Goal: Find specific page/section: Find specific page/section

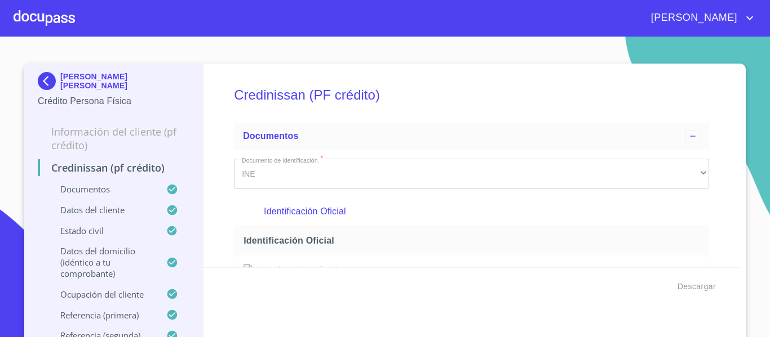
click at [43, 14] on div at bounding box center [44, 18] width 61 height 36
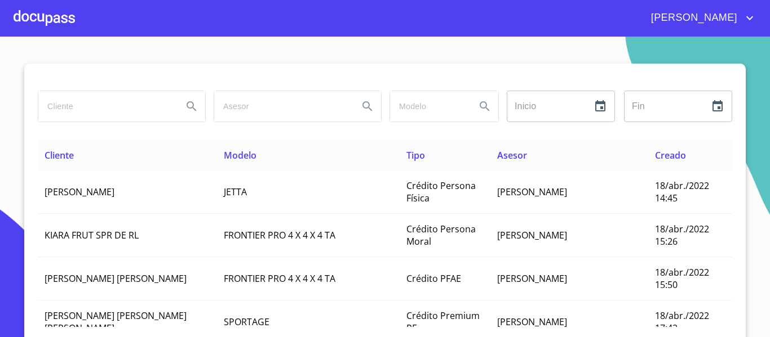
click at [125, 109] on input "search" at bounding box center [105, 106] width 135 height 30
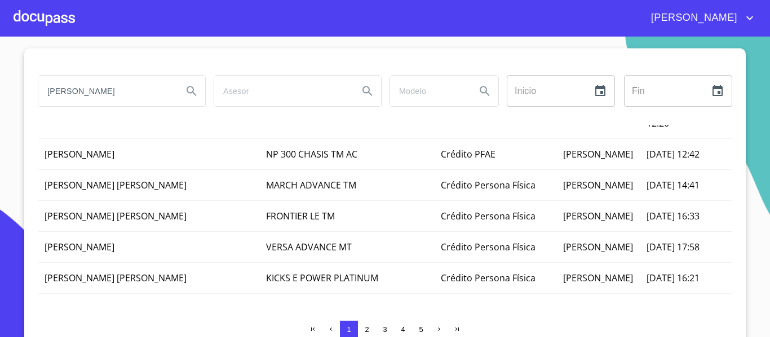
scroll to position [21, 0]
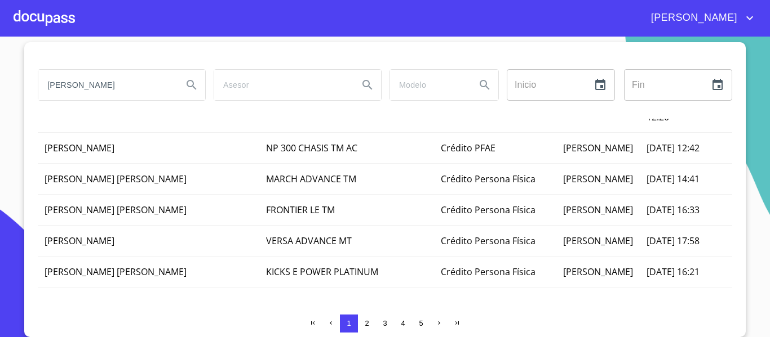
click at [103, 85] on input "[PERSON_NAME]" at bounding box center [105, 85] width 135 height 30
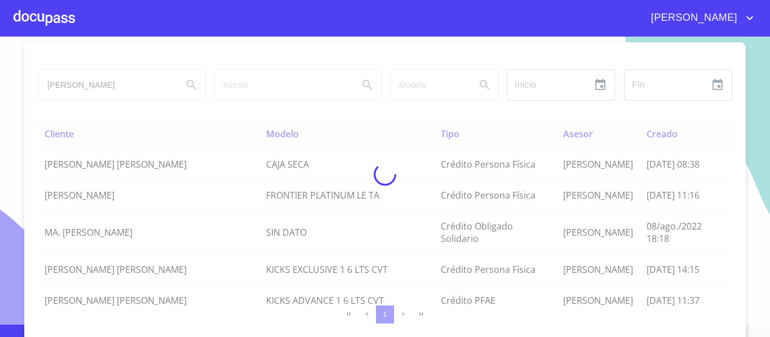
scroll to position [0, 0]
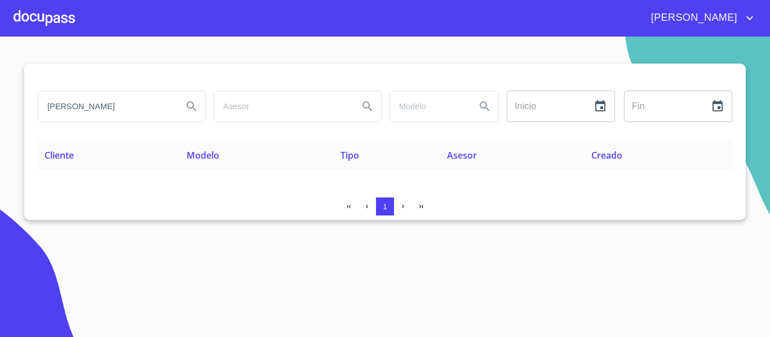
drag, startPoint x: 81, startPoint y: 105, endPoint x: 40, endPoint y: 109, distance: 41.3
click at [40, 109] on input "[PERSON_NAME]" at bounding box center [105, 106] width 135 height 30
click at [143, 106] on input "[PERSON_NAME]" at bounding box center [105, 106] width 135 height 30
paste input "[PERSON_NAME]"
click at [47, 105] on input "VILLANUEVAAGUILAR" at bounding box center [105, 106] width 135 height 30
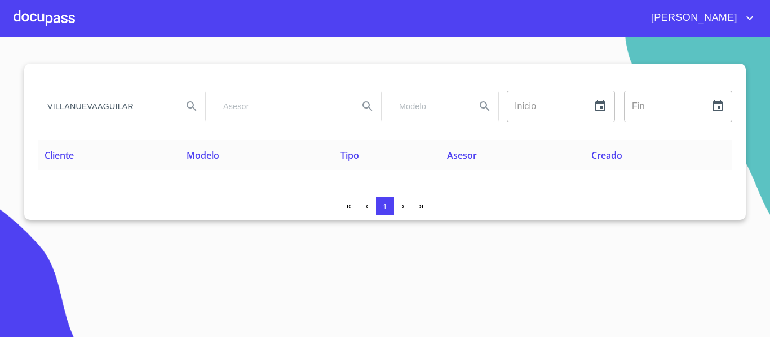
click at [98, 105] on input "VILLANUEVAAGUILAR" at bounding box center [105, 106] width 135 height 30
click at [144, 105] on input "[PERSON_NAME]" at bounding box center [105, 106] width 135 height 30
type input "[PERSON_NAME]"
